Goal: Understand process/instructions

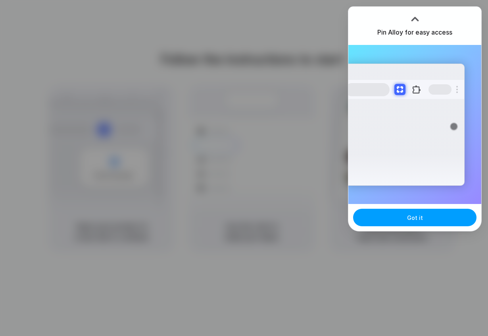
click at [406, 217] on button "Got it" at bounding box center [414, 216] width 123 height 17
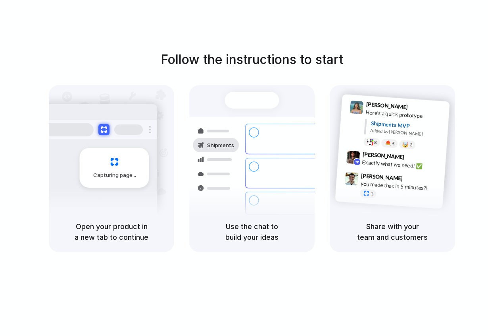
click at [88, 52] on div "Follow the instructions to start Capturing page Open your product in a new tab …" at bounding box center [252, 151] width 488 height 202
